Goal: Task Accomplishment & Management: Manage account settings

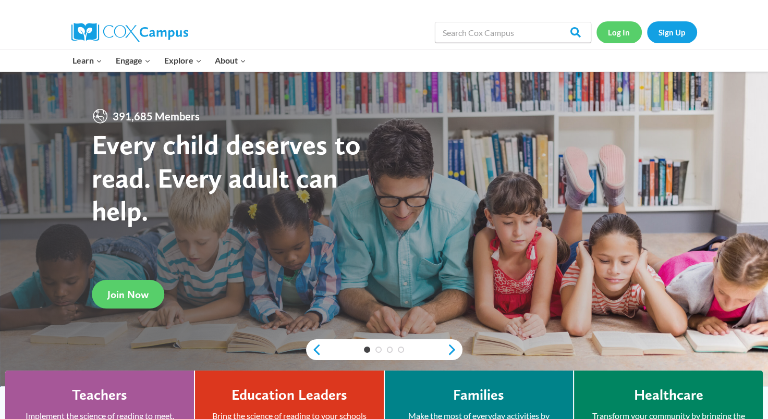
click at [620, 30] on link "Log In" at bounding box center [619, 31] width 45 height 21
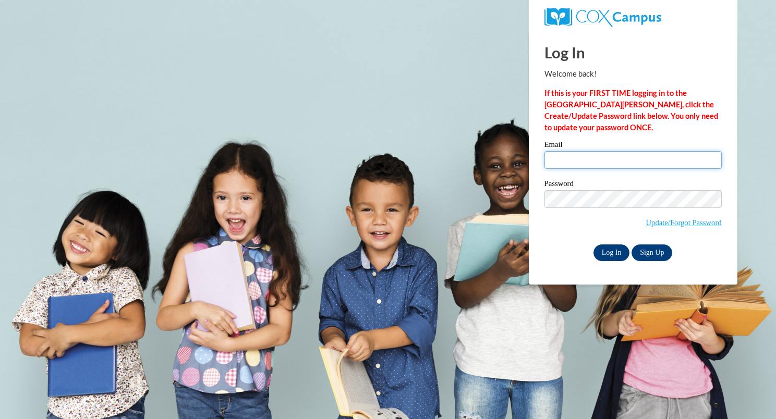
type input "rbradford@wivcs.org"
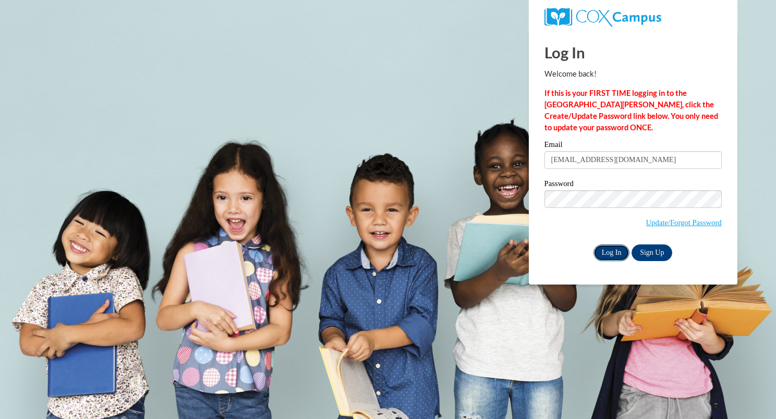
click at [608, 251] on input "Log In" at bounding box center [611, 253] width 37 height 17
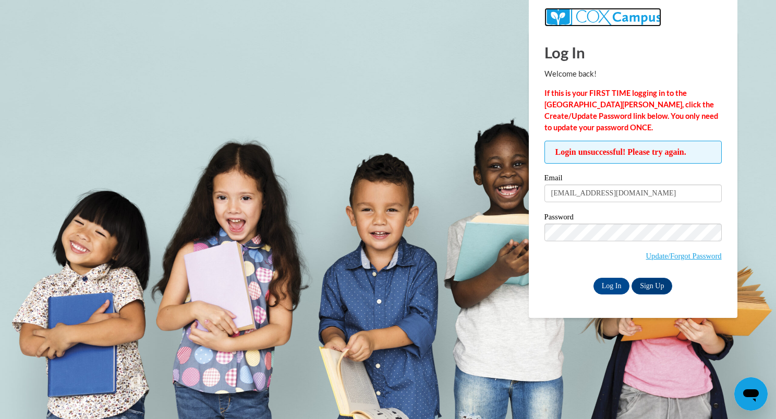
click at [595, 17] on img at bounding box center [602, 17] width 117 height 19
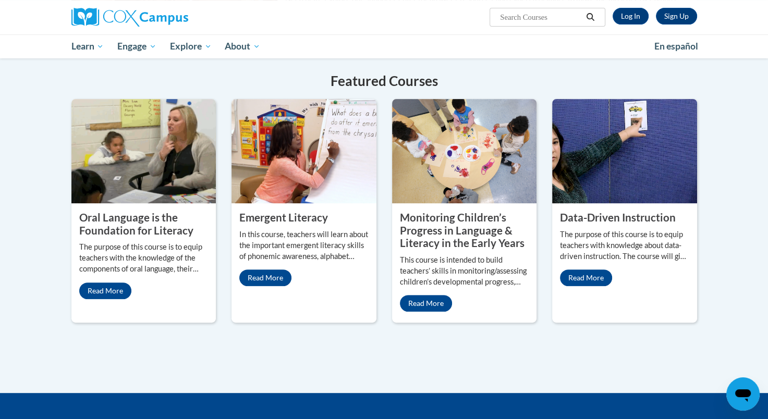
scroll to position [511, 0]
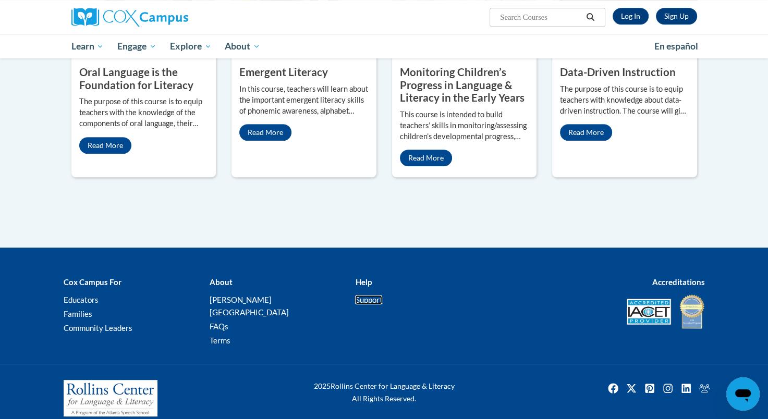
click at [372, 298] on link "Support" at bounding box center [368, 299] width 27 height 9
